Goal: Task Accomplishment & Management: Manage account settings

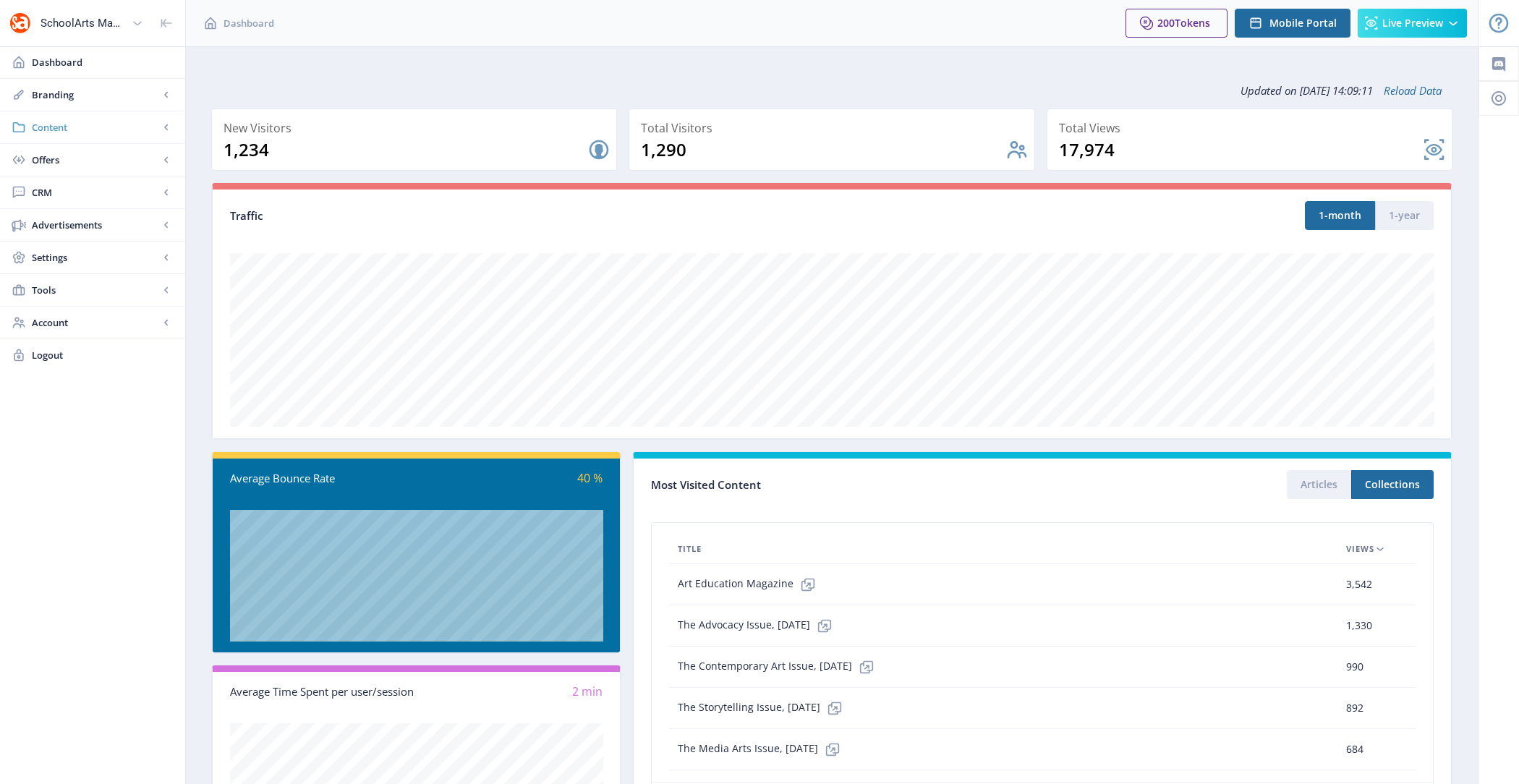
click at [74, 119] on link "Content" at bounding box center [92, 127] width 185 height 32
click at [91, 352] on span "Offers" at bounding box center [96, 354] width 128 height 15
click at [92, 292] on span "CRM" at bounding box center [96, 290] width 128 height 15
click at [75, 405] on link "Account" at bounding box center [92, 420] width 185 height 32
click at [80, 294] on span "Tools" at bounding box center [96, 290] width 128 height 15
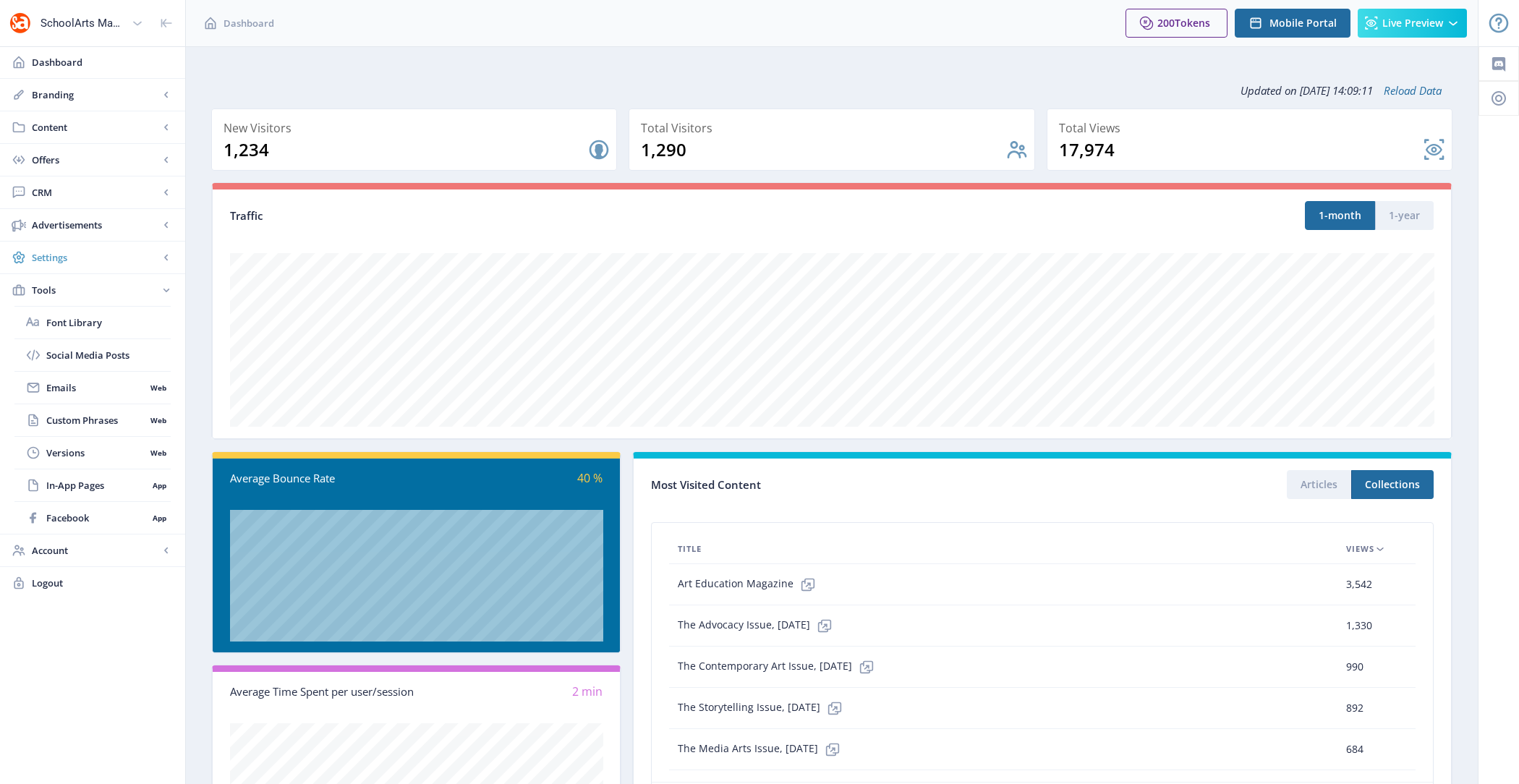
click at [78, 259] on span "Settings" at bounding box center [96, 257] width 128 height 15
click at [91, 391] on span "Access Control" at bounding box center [96, 387] width 99 height 15
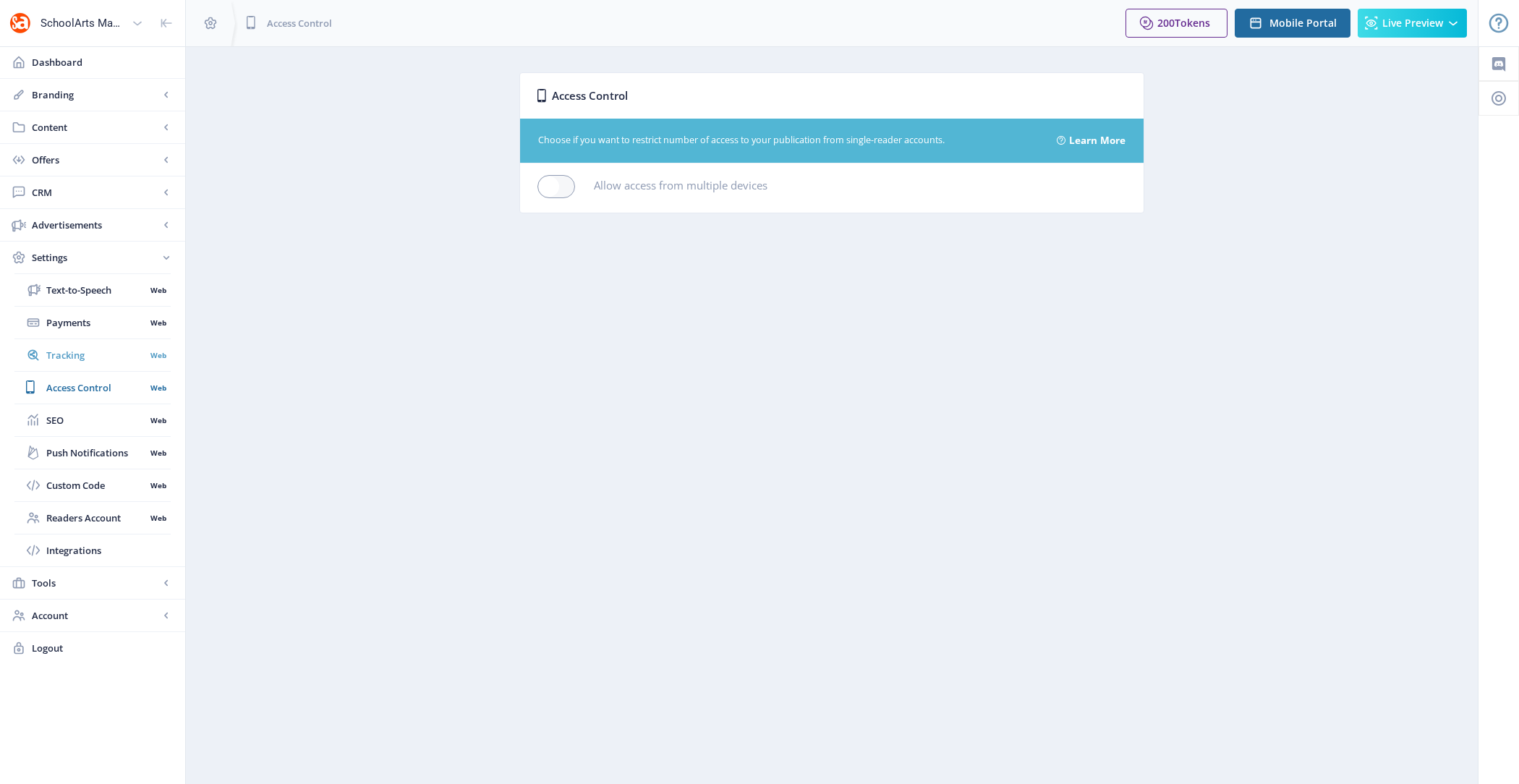
click at [82, 357] on span "Tracking" at bounding box center [96, 354] width 99 height 15
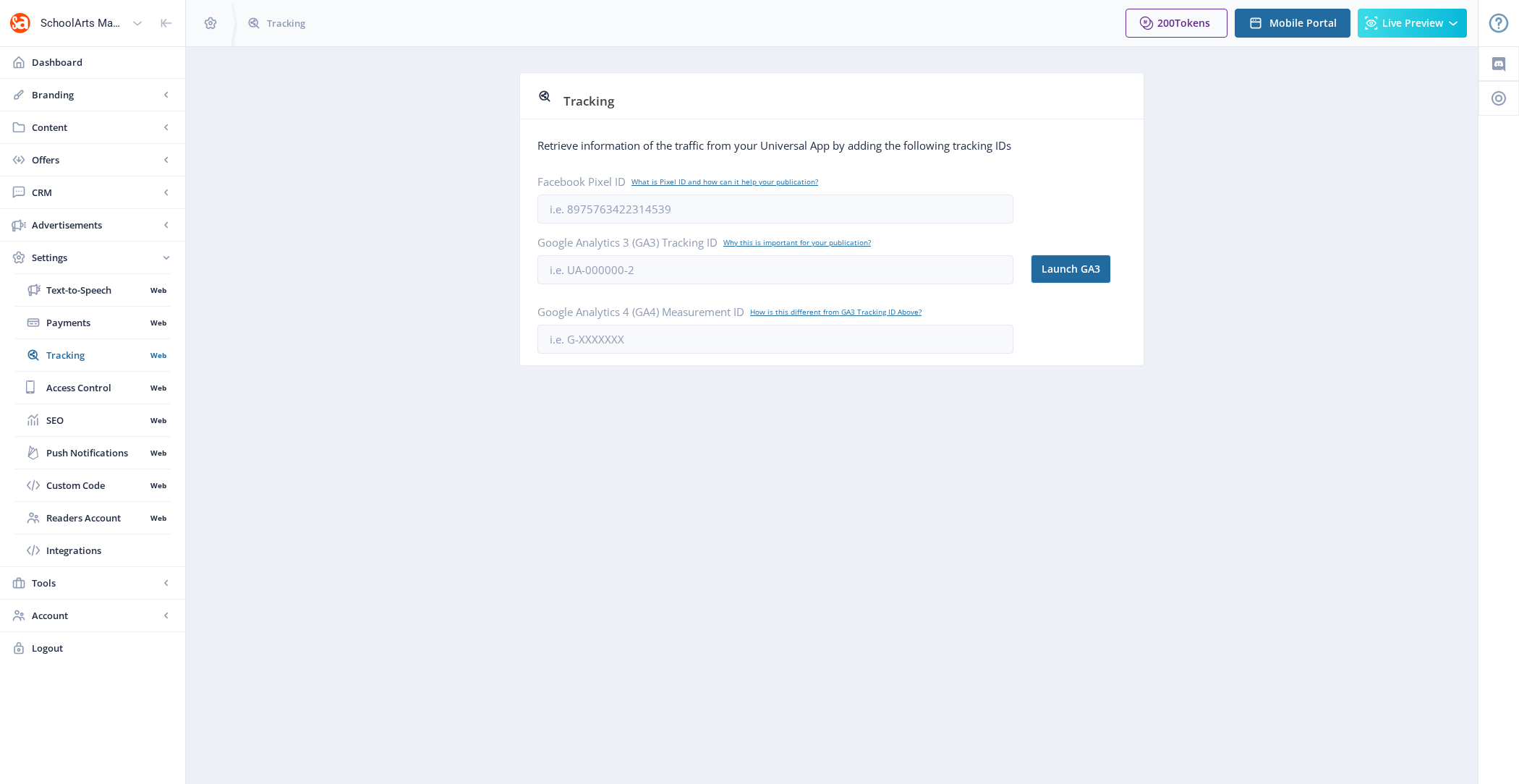
click at [711, 454] on nb-layout-column "Tracking Retrieve information of the traffic from your Universal App by adding …" at bounding box center [832, 415] width 1293 height 737
